Goal: Transaction & Acquisition: Purchase product/service

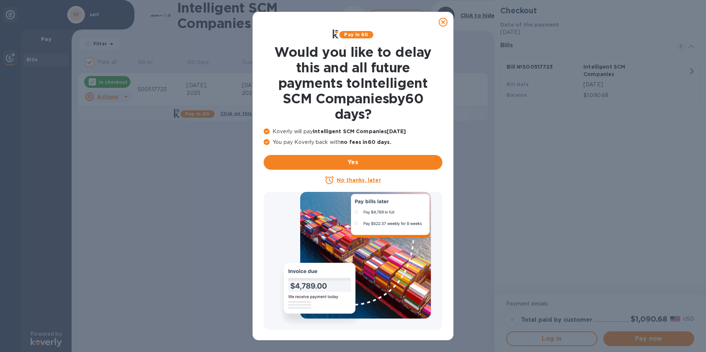
click at [444, 19] on icon at bounding box center [443, 22] width 9 height 9
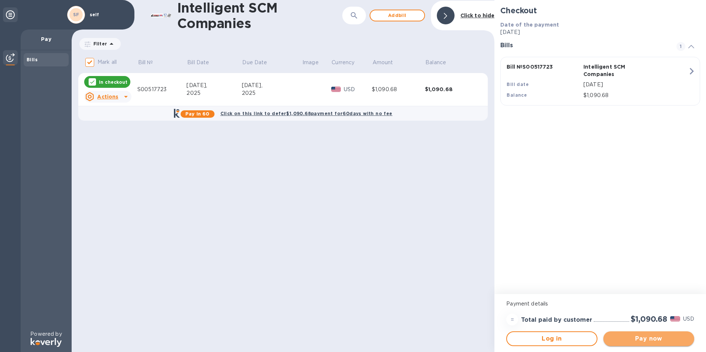
click at [661, 339] on span "Pay now" at bounding box center [649, 339] width 79 height 9
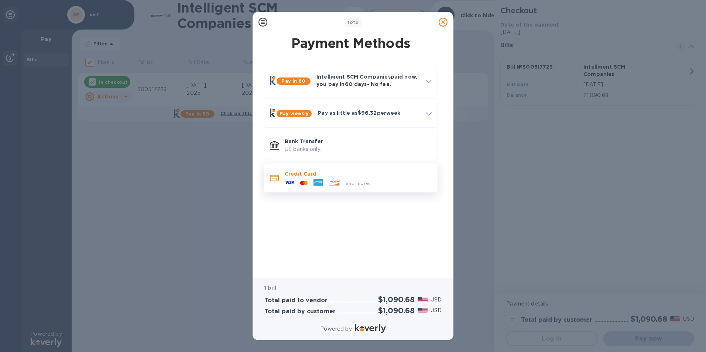
click at [328, 175] on p "Credit Card" at bounding box center [358, 173] width 147 height 7
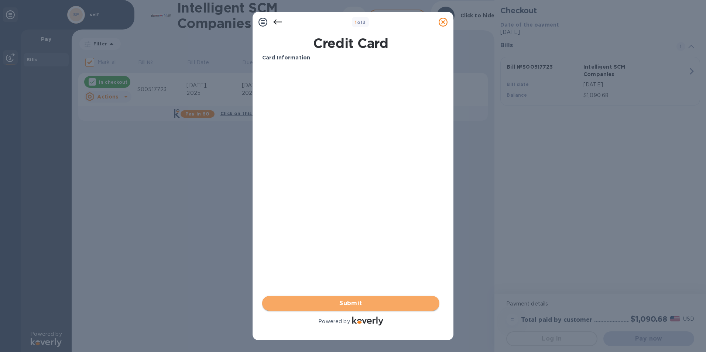
click at [329, 299] on button "Submit" at bounding box center [350, 303] width 177 height 15
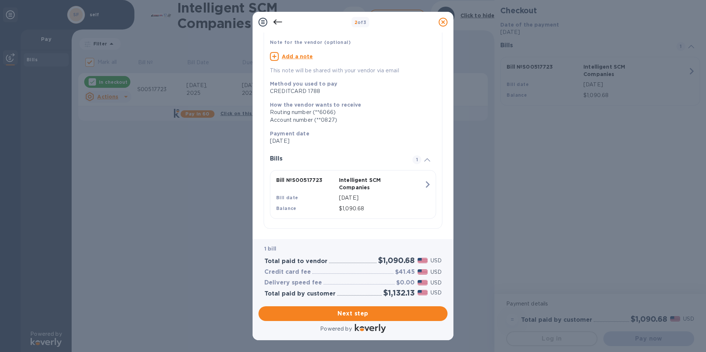
scroll to position [52, 0]
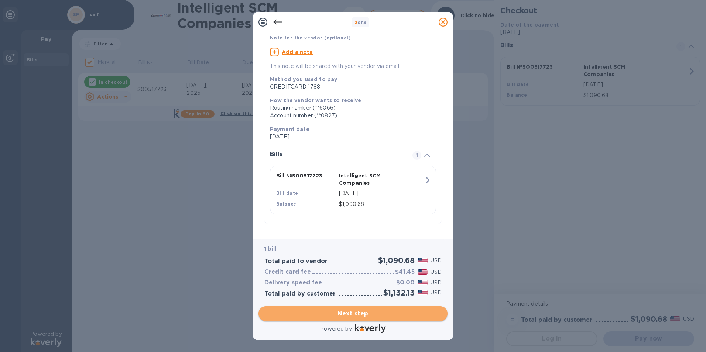
click at [350, 310] on span "Next step" at bounding box center [353, 314] width 177 height 9
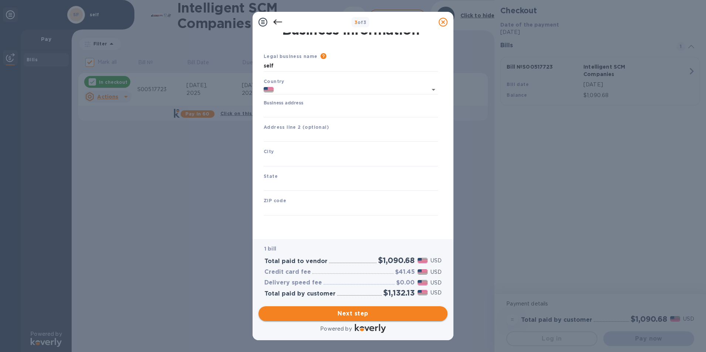
type input "[GEOGRAPHIC_DATA]"
click at [285, 109] on input "Business address" at bounding box center [351, 111] width 174 height 11
click at [297, 113] on input "11305" at bounding box center [351, 111] width 174 height 11
click at [317, 109] on input "[STREET_ADDRESS]" at bounding box center [351, 111] width 174 height 11
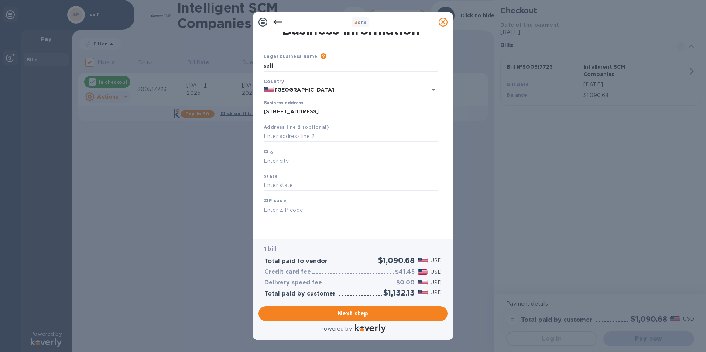
type input "[STREET_ADDRESS]"
type input "Frisco"
type input "[GEOGRAPHIC_DATA]"
type input "75035"
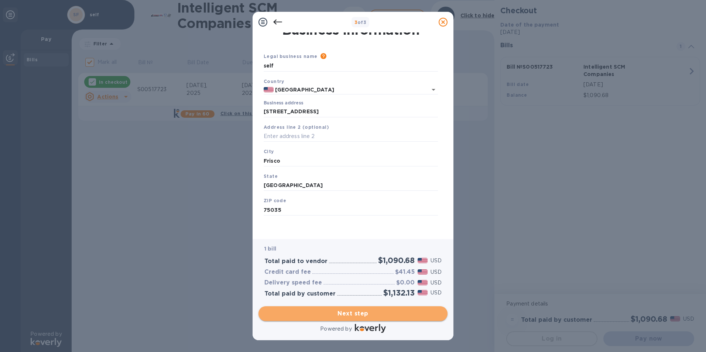
click at [334, 313] on span "Next step" at bounding box center [353, 314] width 177 height 9
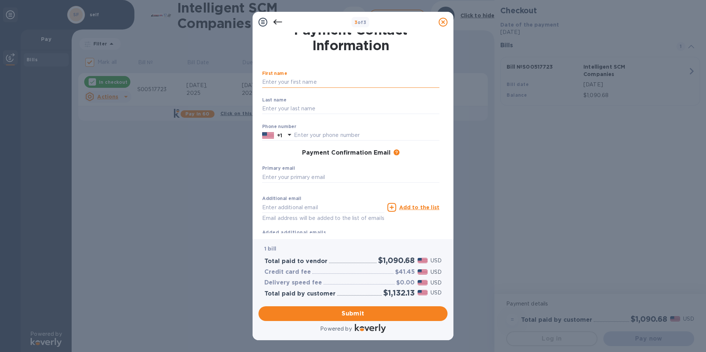
click at [300, 78] on input "text" at bounding box center [350, 82] width 177 height 11
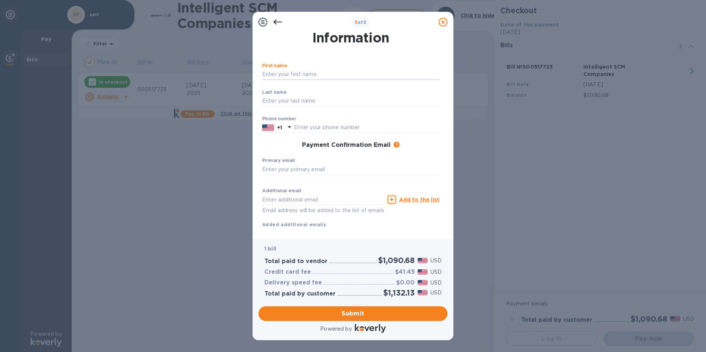
scroll to position [32, 0]
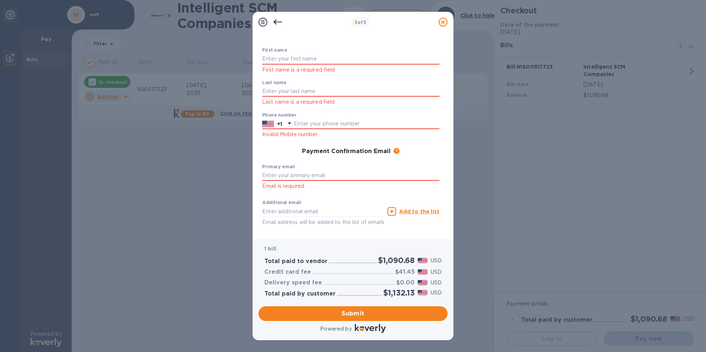
click at [315, 53] on div "First name First name is a required field" at bounding box center [350, 61] width 177 height 27
click at [292, 59] on input "text" at bounding box center [350, 59] width 177 height 11
type input "Raymie"
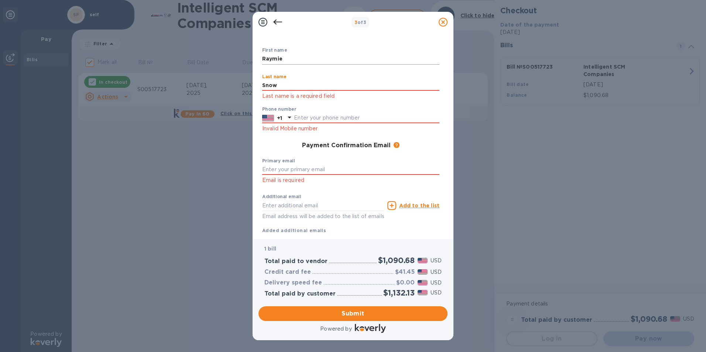
type input "Snow"
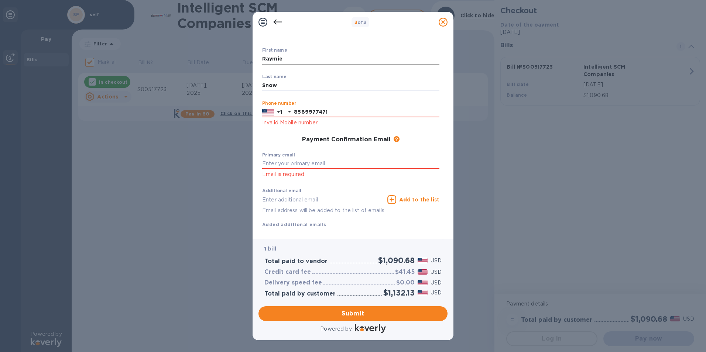
type input "8589977471"
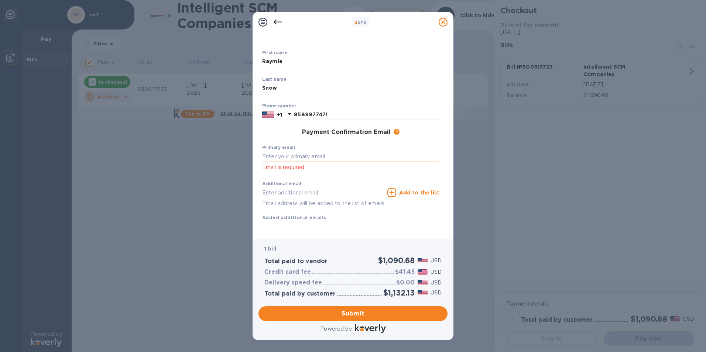
click at [302, 153] on input "text" at bounding box center [350, 156] width 177 height 11
paste input "[EMAIL_ADDRESS][DOMAIN_NAME]"
type input "[EMAIL_ADDRESS][DOMAIN_NAME]"
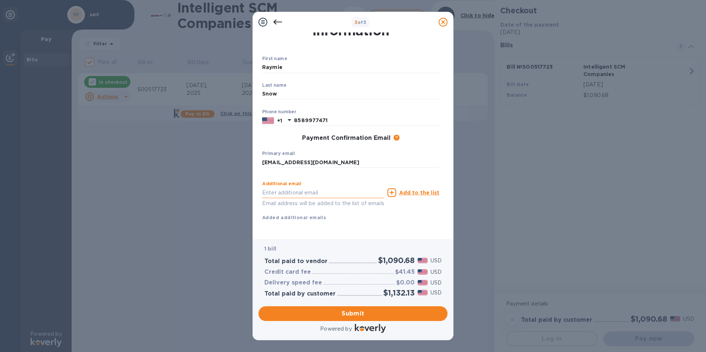
click at [302, 188] on input "text" at bounding box center [323, 192] width 122 height 11
type input "[PERSON_NAME][EMAIL_ADDRESS][DOMAIN_NAME]"
click at [378, 315] on span "Submit" at bounding box center [353, 314] width 177 height 9
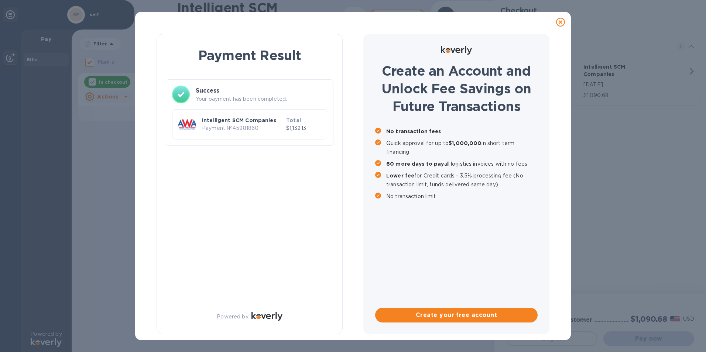
checkbox input "false"
